Goal: Obtain resource: Download file/media

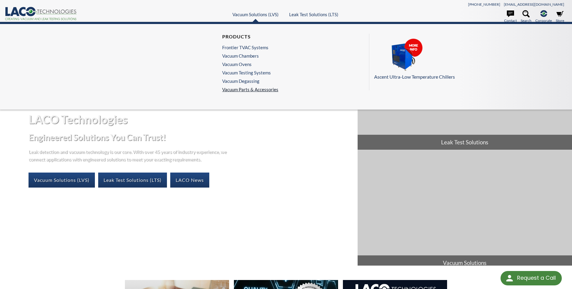
click at [242, 91] on link "Vacuum Parts & Accessories" at bounding box center [250, 89] width 56 height 5
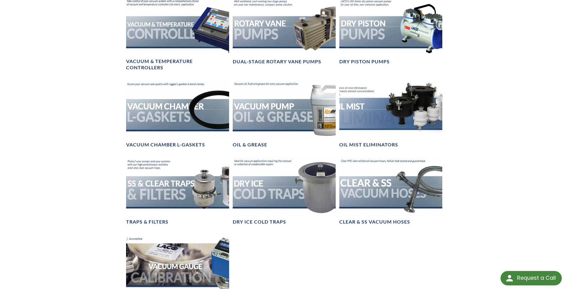
scroll to position [331, 0]
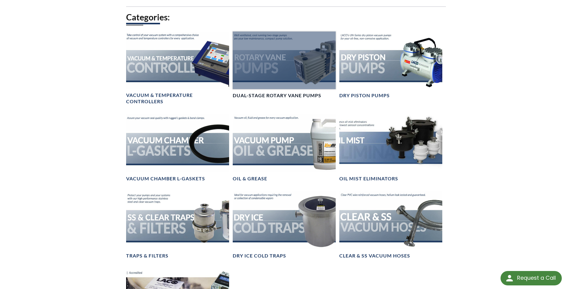
click at [285, 67] on div at bounding box center [284, 61] width 103 height 58
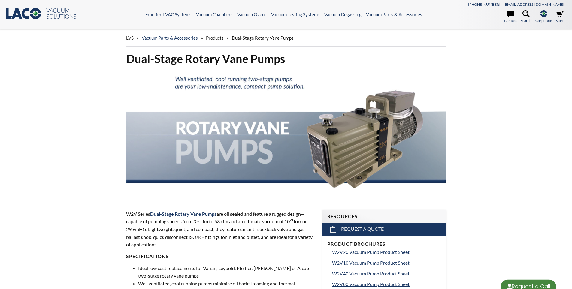
select select "Language Translate Widget"
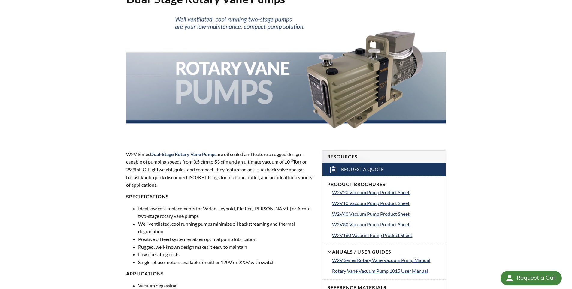
scroll to position [120, 0]
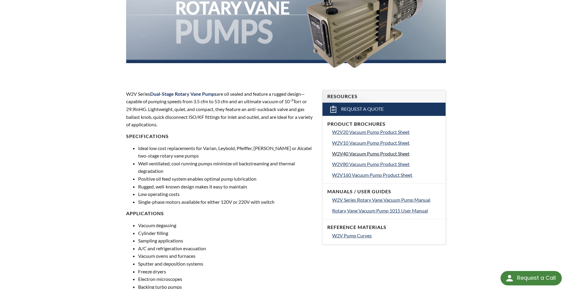
click at [349, 156] on span "W2V40 Vacuum Pump Product Sheet" at bounding box center [370, 154] width 77 height 6
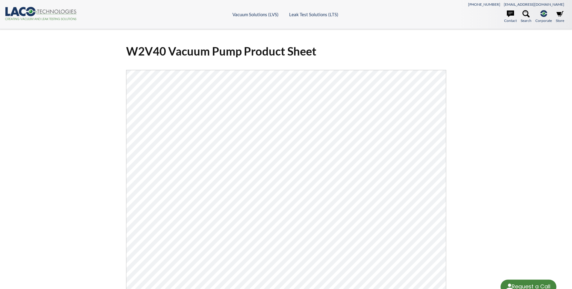
select select "Language Translate Widget"
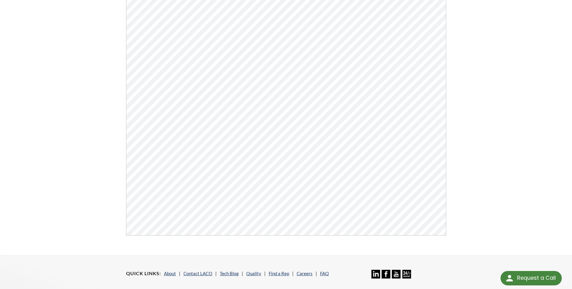
scroll to position [60, 0]
